Goal: Task Accomplishment & Management: Manage account settings

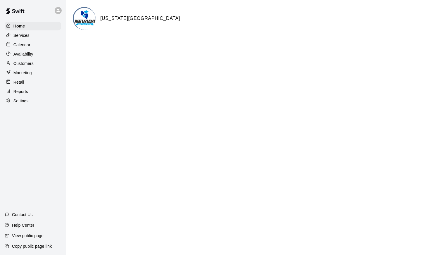
click at [23, 46] on p "Calendar" at bounding box center [21, 45] width 17 height 6
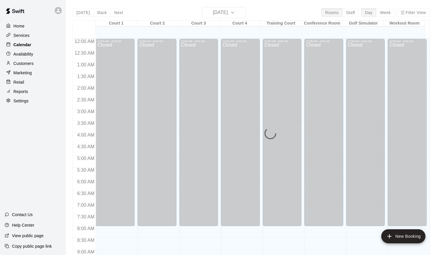
scroll to position [320, 0]
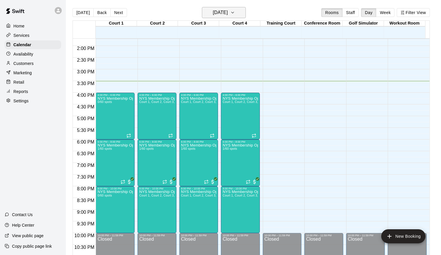
click at [244, 11] on button "[DATE]" at bounding box center [224, 12] width 44 height 11
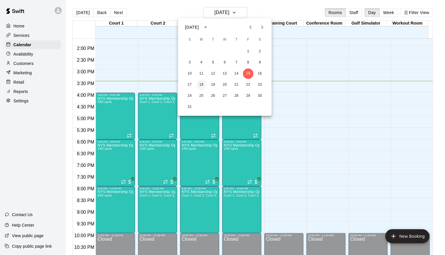
click at [202, 83] on button "18" at bounding box center [201, 85] width 11 height 11
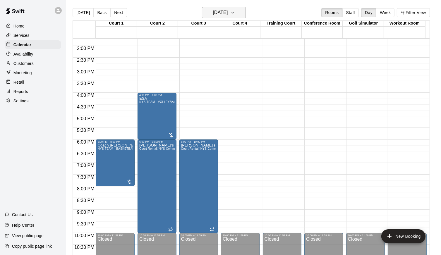
click at [235, 11] on icon "button" at bounding box center [232, 12] width 5 height 7
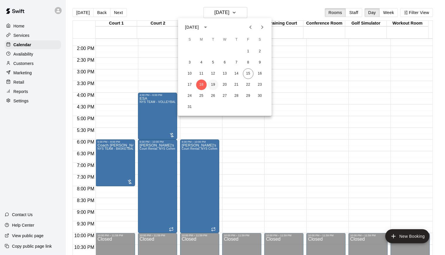
click at [214, 85] on button "19" at bounding box center [213, 85] width 11 height 11
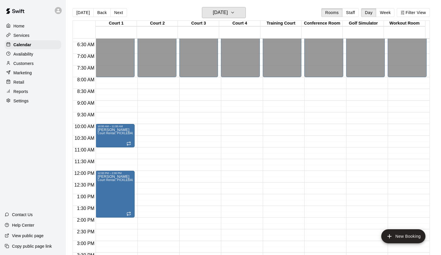
scroll to position [143, 0]
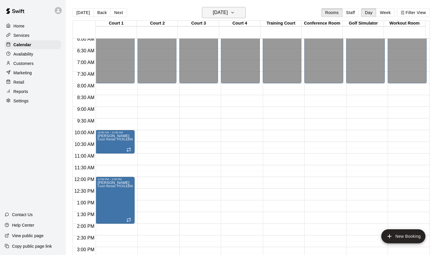
click at [239, 13] on button "[DATE]" at bounding box center [224, 12] width 44 height 11
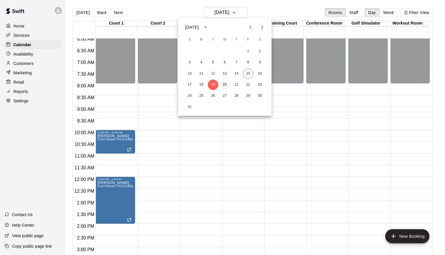
click at [225, 86] on button "20" at bounding box center [225, 85] width 11 height 11
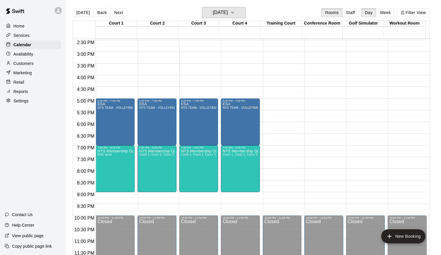
scroll to position [338, 0]
click at [235, 15] on icon "button" at bounding box center [232, 12] width 5 height 7
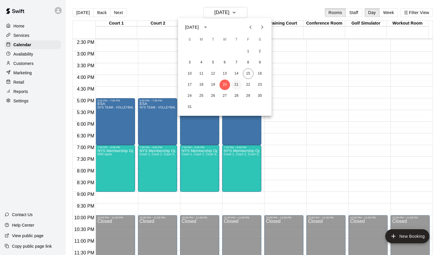
click at [236, 85] on button "21" at bounding box center [236, 85] width 11 height 11
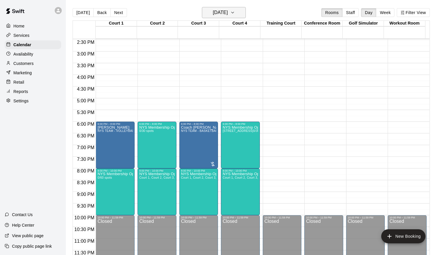
click at [235, 15] on icon "button" at bounding box center [232, 12] width 5 height 7
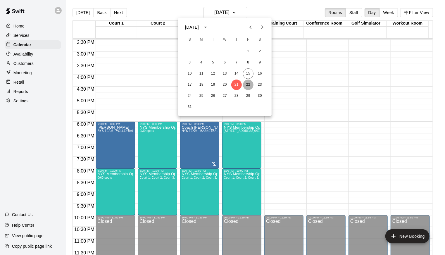
click at [249, 83] on button "22" at bounding box center [248, 85] width 11 height 11
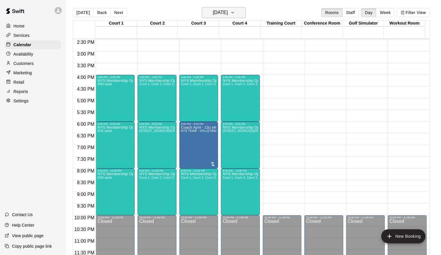
click at [235, 14] on icon "button" at bounding box center [232, 12] width 5 height 7
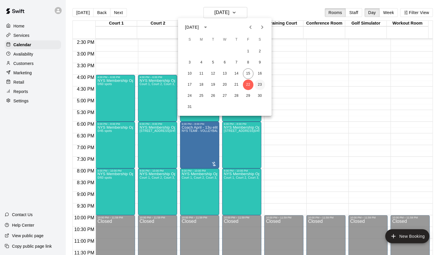
click at [258, 82] on button "23" at bounding box center [260, 85] width 11 height 11
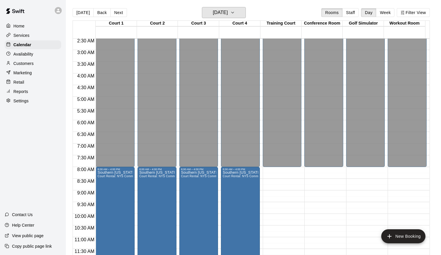
scroll to position [21, 0]
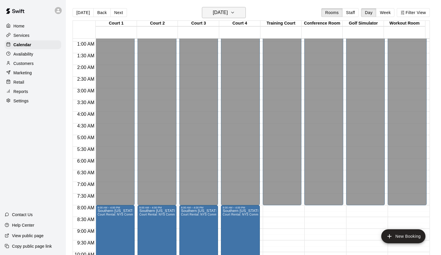
click at [235, 13] on icon "button" at bounding box center [232, 12] width 5 height 7
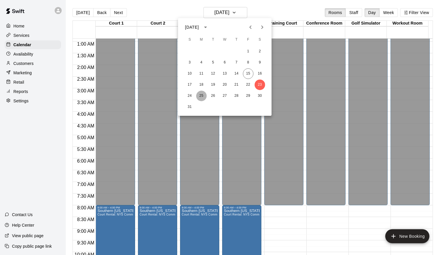
click at [203, 98] on button "25" at bounding box center [201, 96] width 11 height 11
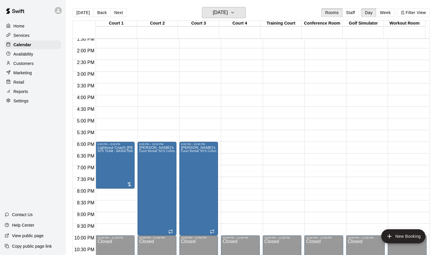
scroll to position [331, 0]
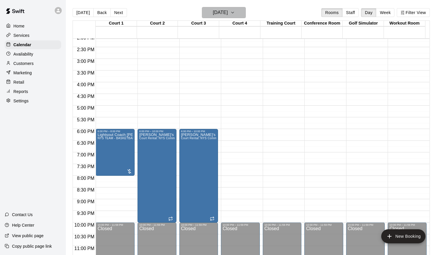
click at [235, 13] on icon "button" at bounding box center [232, 12] width 5 height 7
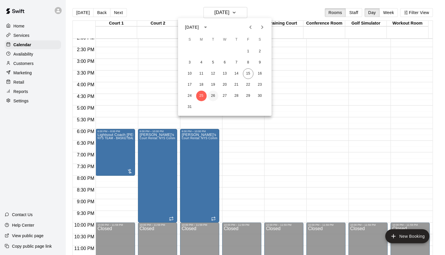
click at [213, 93] on button "26" at bounding box center [213, 96] width 11 height 11
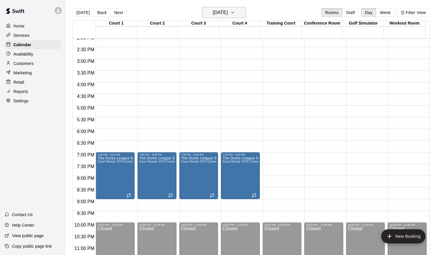
click at [235, 14] on icon "button" at bounding box center [232, 12] width 5 height 7
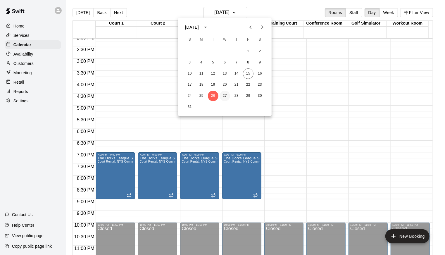
click at [222, 99] on button "27" at bounding box center [225, 96] width 11 height 11
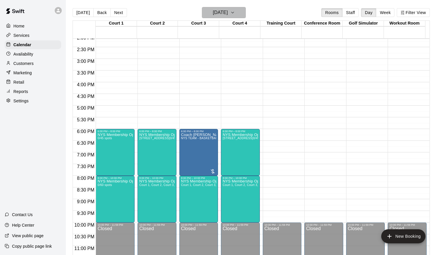
click at [235, 11] on icon "button" at bounding box center [232, 12] width 5 height 7
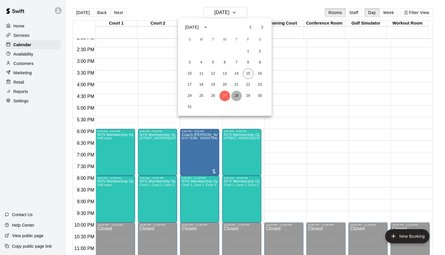
click at [235, 95] on button "28" at bounding box center [236, 96] width 11 height 11
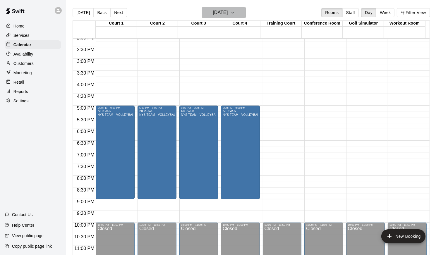
click at [235, 14] on icon "button" at bounding box center [232, 12] width 5 height 7
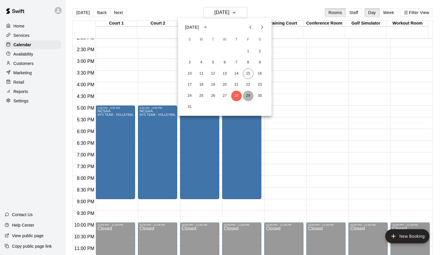
click at [248, 97] on button "29" at bounding box center [248, 96] width 11 height 11
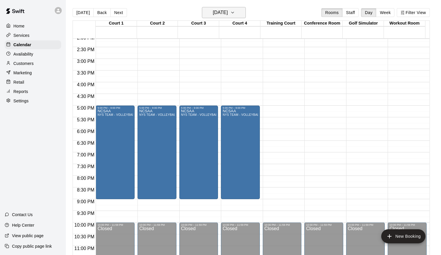
click at [235, 13] on icon "button" at bounding box center [232, 12] width 5 height 7
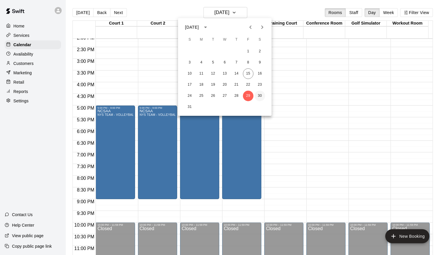
click at [261, 95] on button "30" at bounding box center [260, 96] width 11 height 11
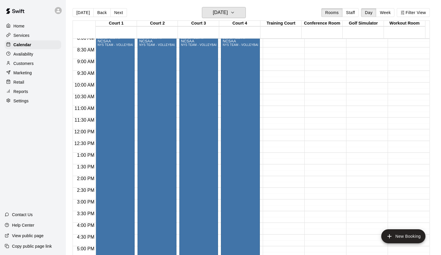
scroll to position [126, 0]
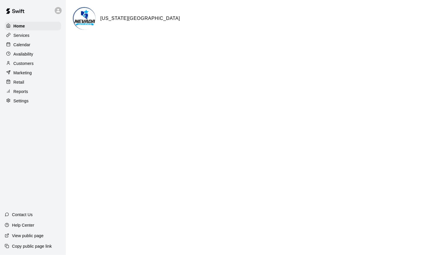
click at [27, 66] on p "Customers" at bounding box center [23, 64] width 20 height 6
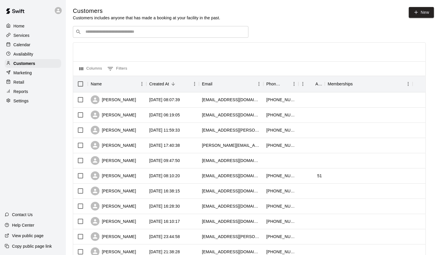
click at [98, 28] on div "​ ​" at bounding box center [160, 32] width 175 height 12
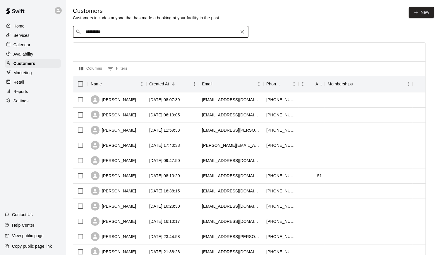
type input "**********"
click at [31, 48] on div "Calendar" at bounding box center [33, 44] width 56 height 9
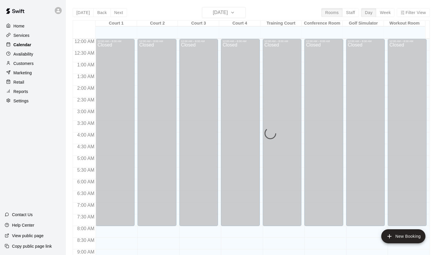
scroll to position [320, 0]
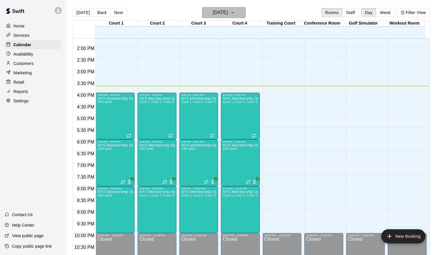
click at [235, 10] on icon "button" at bounding box center [232, 12] width 5 height 7
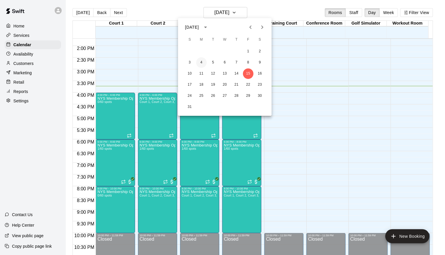
click at [201, 63] on button "4" at bounding box center [201, 62] width 11 height 11
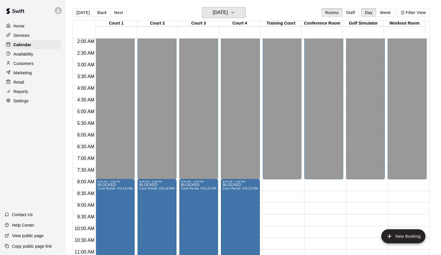
scroll to position [47, 0]
click at [235, 13] on icon "button" at bounding box center [232, 12] width 5 height 7
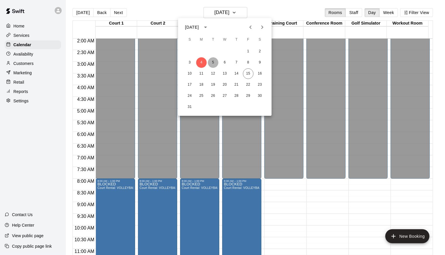
click at [216, 60] on button "5" at bounding box center [213, 62] width 11 height 11
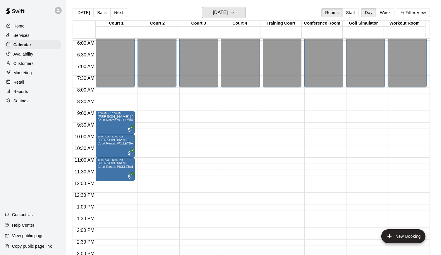
scroll to position [136, 0]
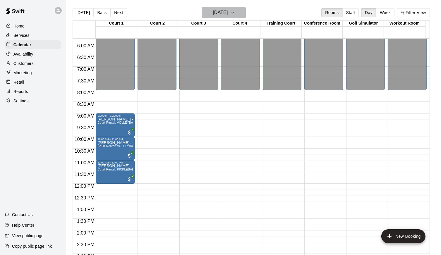
click at [235, 13] on icon "button" at bounding box center [232, 12] width 5 height 7
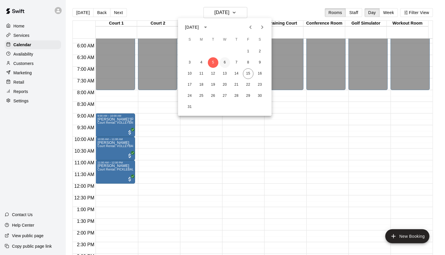
click at [226, 59] on button "6" at bounding box center [225, 62] width 11 height 11
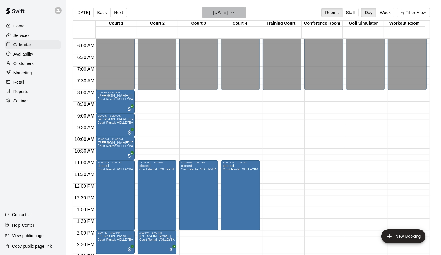
click at [235, 15] on icon "button" at bounding box center [232, 12] width 5 height 7
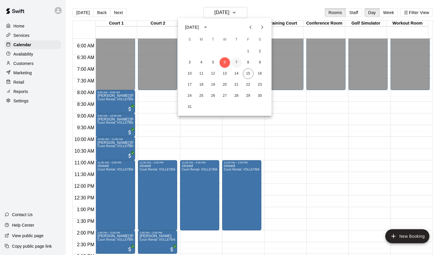
click at [236, 63] on button "7" at bounding box center [236, 62] width 11 height 11
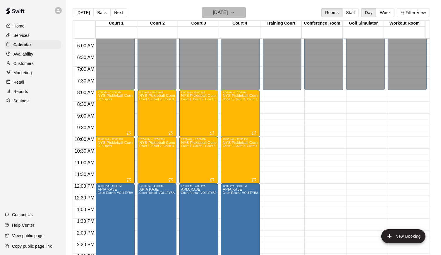
click at [235, 12] on icon "button" at bounding box center [232, 12] width 5 height 7
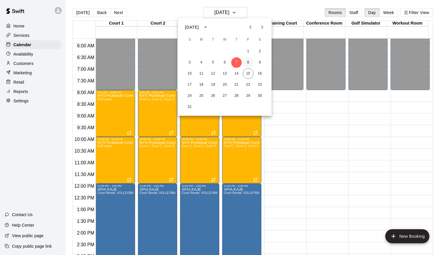
click at [248, 62] on button "8" at bounding box center [248, 62] width 11 height 11
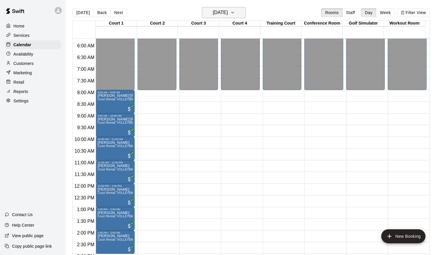
click at [235, 14] on icon "button" at bounding box center [232, 12] width 5 height 7
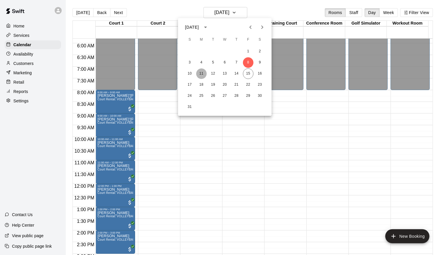
click at [201, 72] on button "11" at bounding box center [201, 73] width 11 height 11
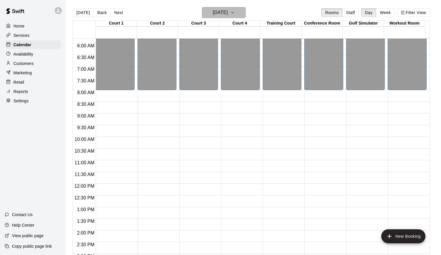
click at [240, 12] on button "Monday Aug 11" at bounding box center [224, 12] width 44 height 11
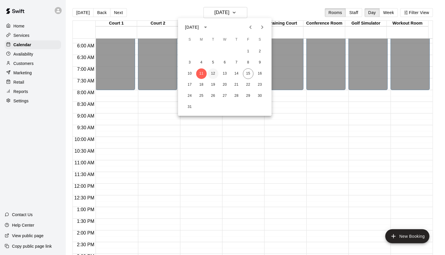
click at [212, 73] on button "12" at bounding box center [213, 73] width 11 height 11
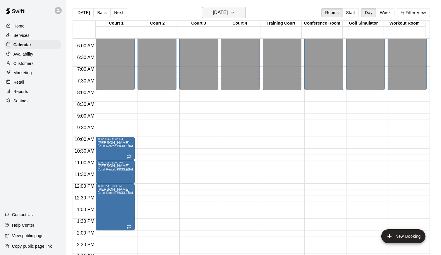
click at [235, 13] on icon "button" at bounding box center [232, 12] width 5 height 7
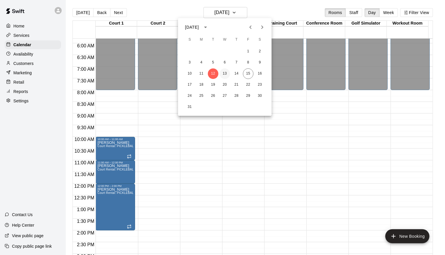
click at [227, 74] on button "13" at bounding box center [225, 73] width 11 height 11
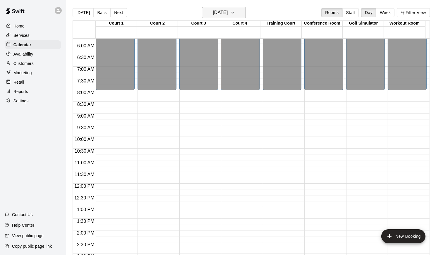
click at [245, 18] on button "Wednesday Aug 13" at bounding box center [224, 12] width 44 height 11
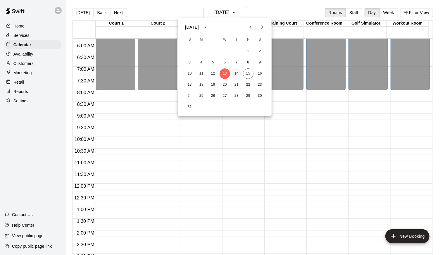
click at [239, 72] on button "14" at bounding box center [236, 73] width 11 height 11
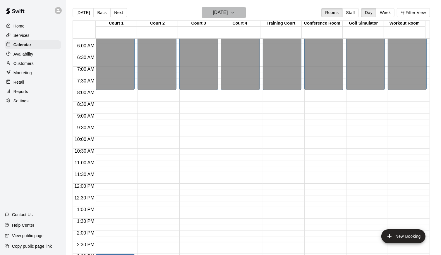
click at [235, 15] on icon "button" at bounding box center [232, 12] width 5 height 7
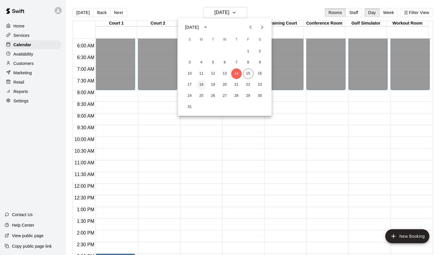
click at [202, 84] on button "18" at bounding box center [201, 85] width 11 height 11
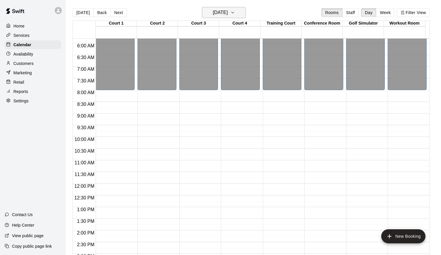
click at [235, 10] on icon "button" at bounding box center [232, 12] width 5 height 7
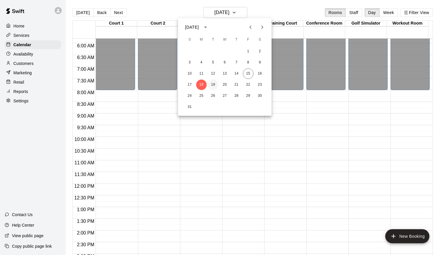
click at [210, 87] on button "19" at bounding box center [213, 85] width 11 height 11
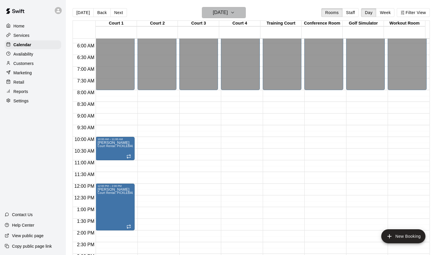
click at [244, 16] on button "[DATE]" at bounding box center [224, 12] width 44 height 11
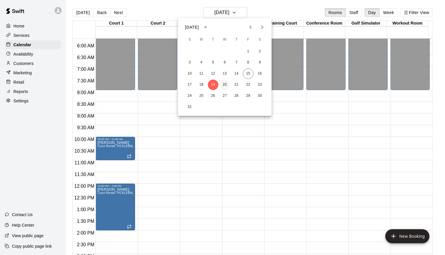
click at [224, 82] on button "20" at bounding box center [225, 85] width 11 height 11
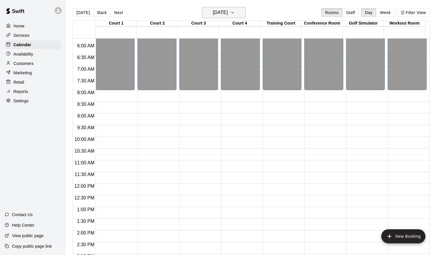
click at [235, 14] on icon "button" at bounding box center [232, 12] width 5 height 7
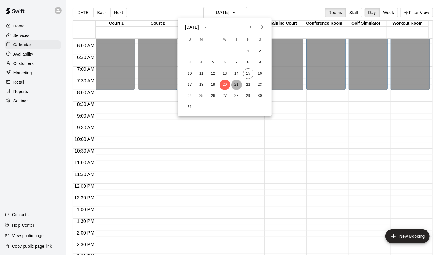
click at [235, 83] on button "21" at bounding box center [236, 85] width 11 height 11
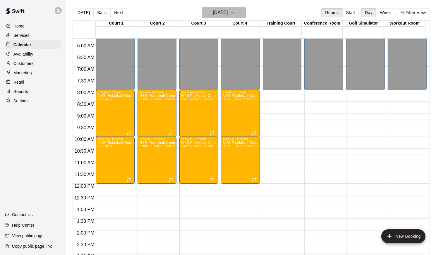
click at [235, 12] on icon "button" at bounding box center [232, 12] width 5 height 7
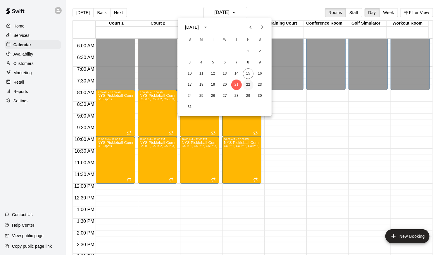
click at [246, 83] on button "22" at bounding box center [248, 85] width 11 height 11
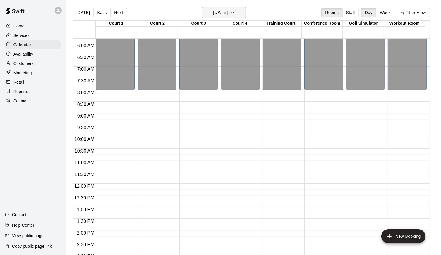
click at [235, 12] on icon "button" at bounding box center [232, 12] width 5 height 7
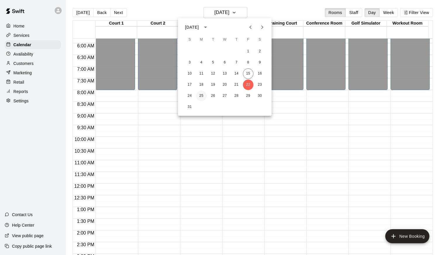
click at [201, 96] on button "25" at bounding box center [201, 96] width 11 height 11
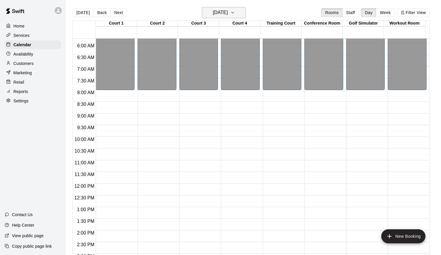
click at [246, 13] on button "[DATE]" at bounding box center [224, 12] width 44 height 11
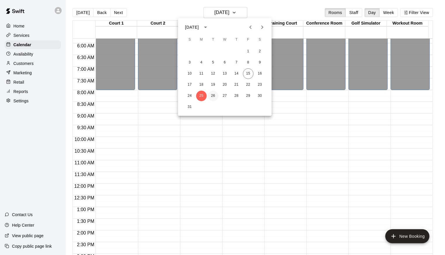
click at [213, 94] on button "26" at bounding box center [213, 96] width 11 height 11
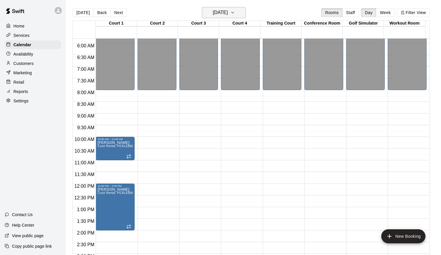
click at [239, 11] on button "[DATE]" at bounding box center [224, 12] width 44 height 11
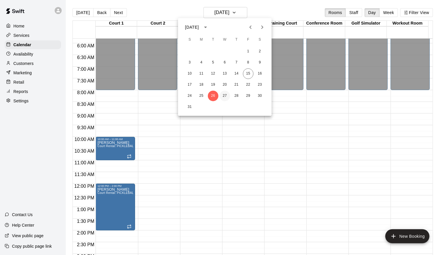
click at [223, 95] on button "27" at bounding box center [225, 96] width 11 height 11
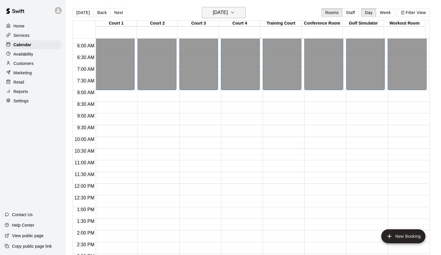
click at [235, 13] on icon "button" at bounding box center [232, 12] width 5 height 7
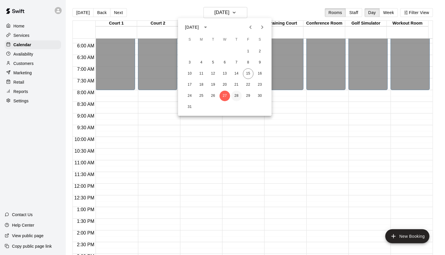
click at [236, 96] on button "28" at bounding box center [236, 96] width 11 height 11
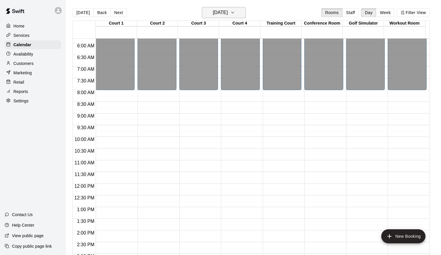
click at [235, 15] on icon "button" at bounding box center [232, 12] width 5 height 7
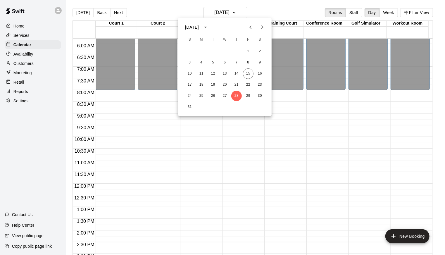
drag, startPoint x: 430, startPoint y: 135, endPoint x: 429, endPoint y: 184, distance: 48.8
click at [429, 184] on div at bounding box center [222, 127] width 445 height 255
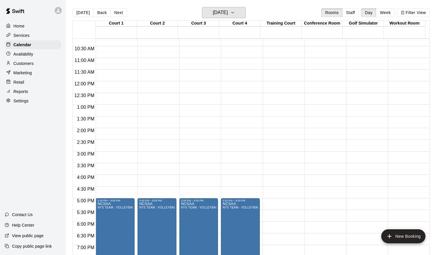
scroll to position [0, 0]
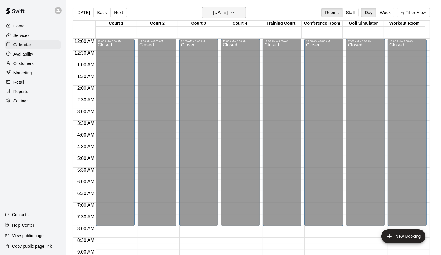
click at [235, 15] on icon "button" at bounding box center [232, 12] width 5 height 7
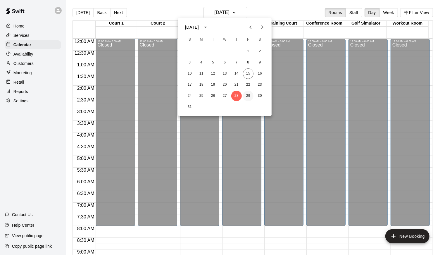
click at [247, 94] on button "29" at bounding box center [248, 96] width 11 height 11
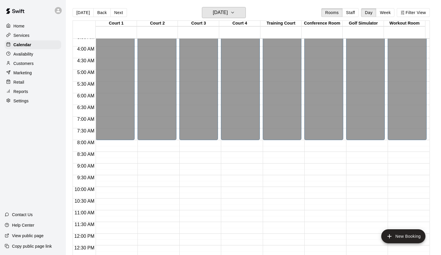
scroll to position [87, 0]
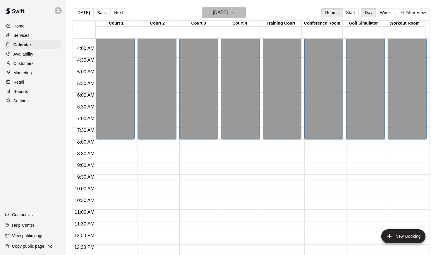
click at [235, 12] on icon "button" at bounding box center [232, 12] width 5 height 7
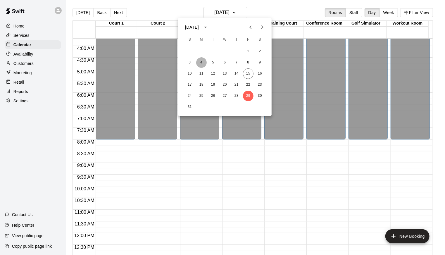
click at [200, 65] on button "4" at bounding box center [201, 62] width 11 height 11
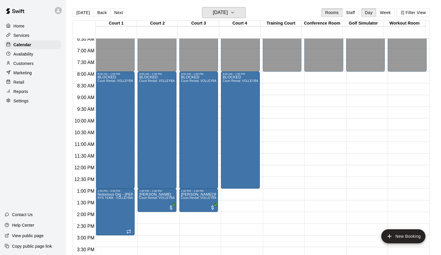
scroll to position [145, 0]
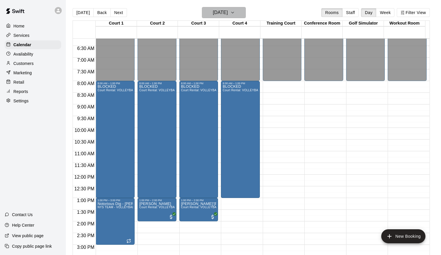
click at [245, 13] on button "Monday Aug 04" at bounding box center [224, 12] width 44 height 11
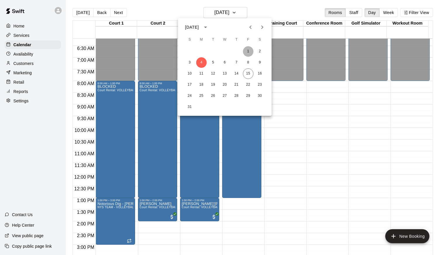
click at [248, 50] on button "1" at bounding box center [248, 51] width 11 height 11
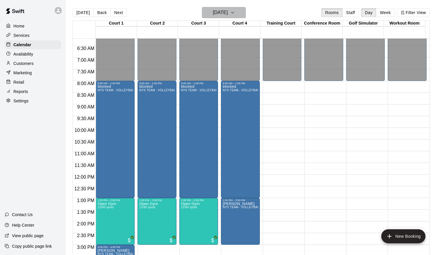
click at [235, 13] on icon "button" at bounding box center [232, 12] width 5 height 7
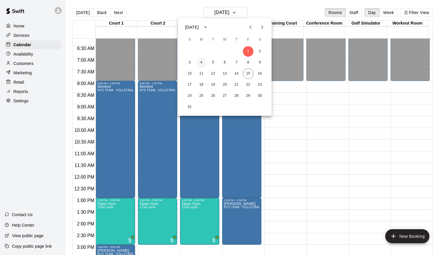
click at [202, 59] on button "4" at bounding box center [201, 62] width 11 height 11
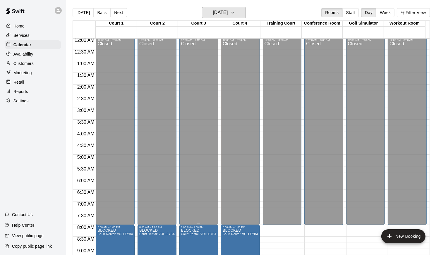
scroll to position [0, 0]
